Goal: Task Accomplishment & Management: Manage account settings

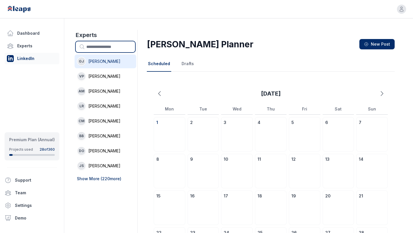
click at [92, 46] on input "text" at bounding box center [105, 46] width 59 height 11
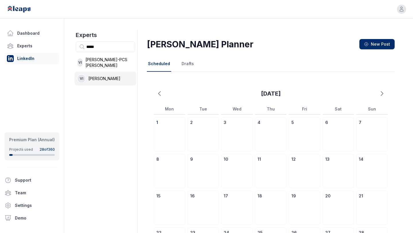
click at [98, 73] on li "VI [PERSON_NAME]" at bounding box center [106, 79] width 62 height 14
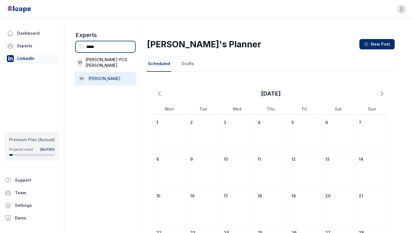
click at [100, 45] on input "*****" at bounding box center [105, 46] width 59 height 11
type input "******"
click at [188, 63] on button "Drafts" at bounding box center [187, 63] width 15 height 15
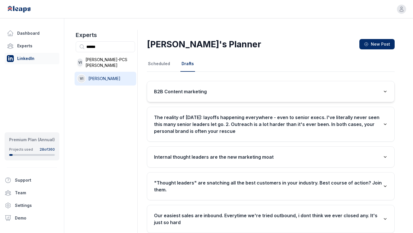
click at [183, 91] on h3 "B2B Content marketing" at bounding box center [180, 91] width 53 height 7
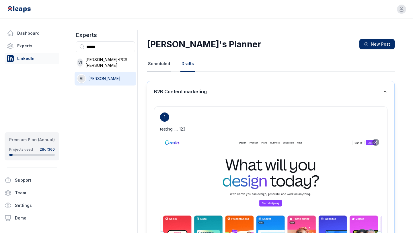
click at [160, 66] on button "Scheduled" at bounding box center [159, 63] width 24 height 15
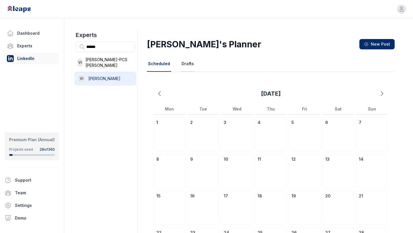
click at [189, 62] on button "Drafts" at bounding box center [187, 63] width 15 height 15
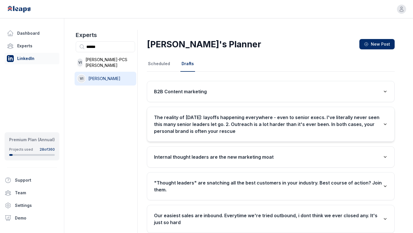
scroll to position [17, 0]
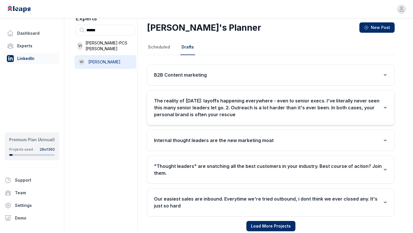
click at [211, 114] on h3 "The reality of [DATE]: layoffs happening everywhere - even to senior execs. I'v…" at bounding box center [268, 107] width 229 height 21
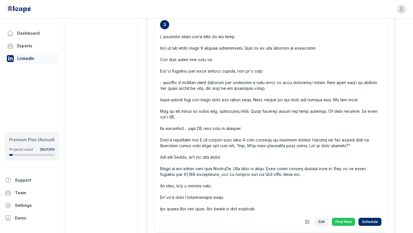
scroll to position [533, 0]
